Goal: Check status

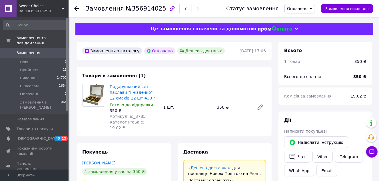
click at [313, 9] on icon at bounding box center [311, 9] width 3 height 2
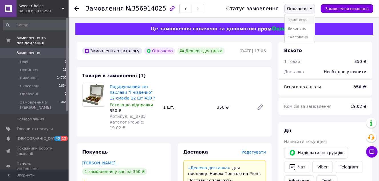
click at [315, 17] on li "Прийнято" at bounding box center [300, 20] width 30 height 9
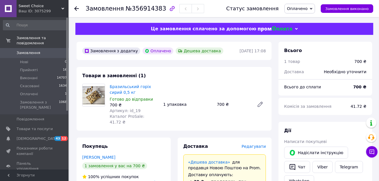
click at [313, 7] on icon at bounding box center [311, 8] width 3 height 3
click at [314, 20] on li "Прийнято" at bounding box center [300, 20] width 30 height 9
